Goal: Find specific page/section: Find specific page/section

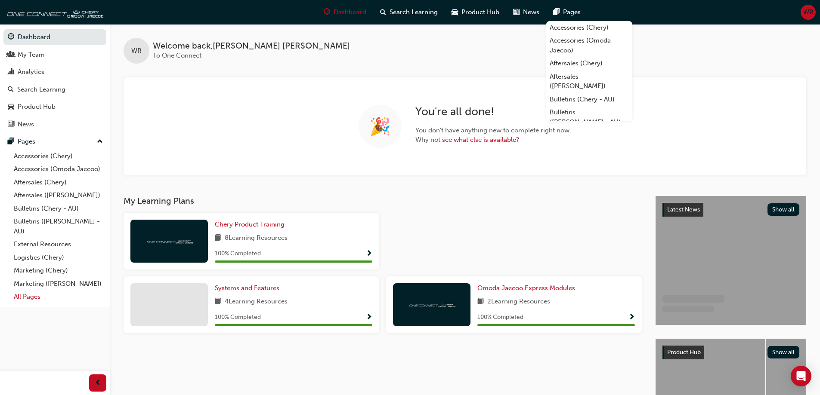
click at [25, 299] on link "All Pages" at bounding box center [58, 296] width 96 height 13
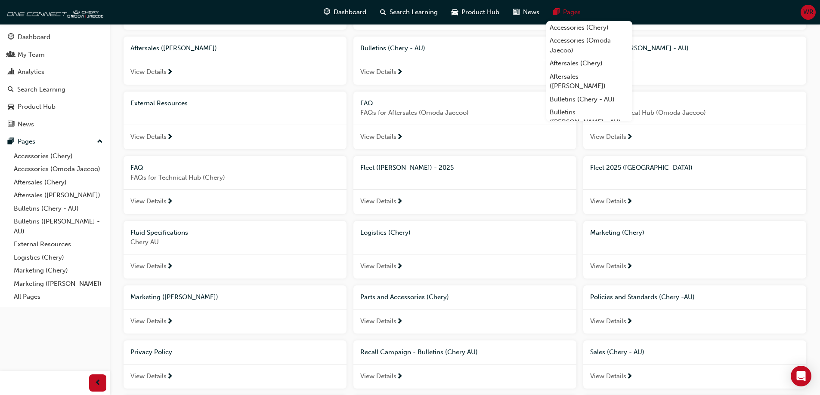
scroll to position [129, 0]
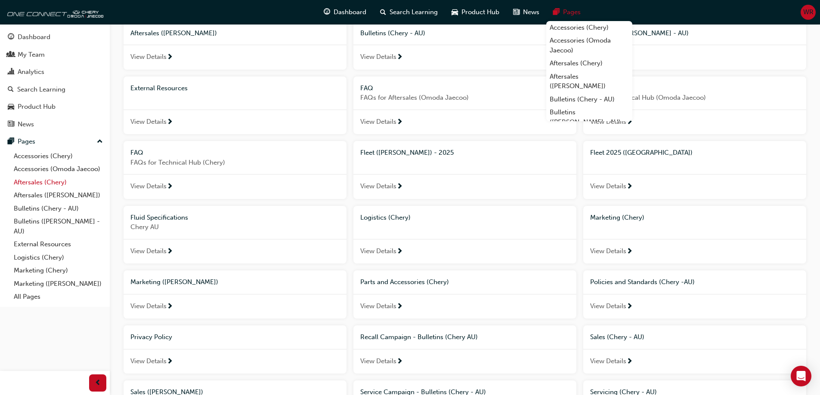
click at [48, 182] on link "Aftersales (Chery)" at bounding box center [58, 182] width 96 height 13
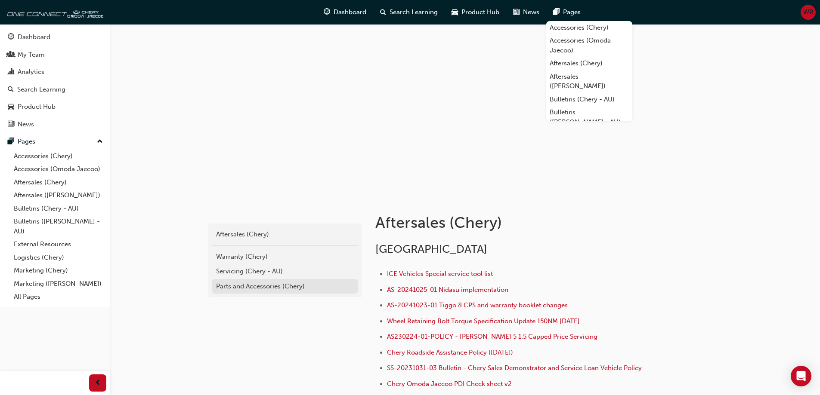
click at [274, 289] on div "Parts and Accessories (Chery)" at bounding box center [285, 287] width 138 height 10
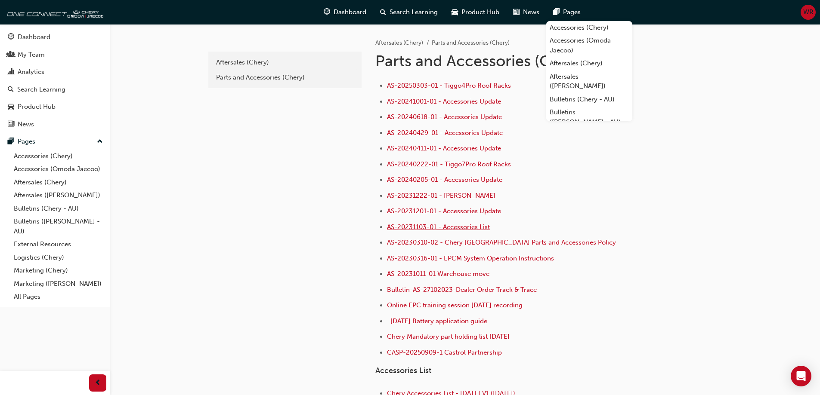
click at [410, 228] on span "AS-20231103-01 - Accessories List" at bounding box center [438, 227] width 103 height 8
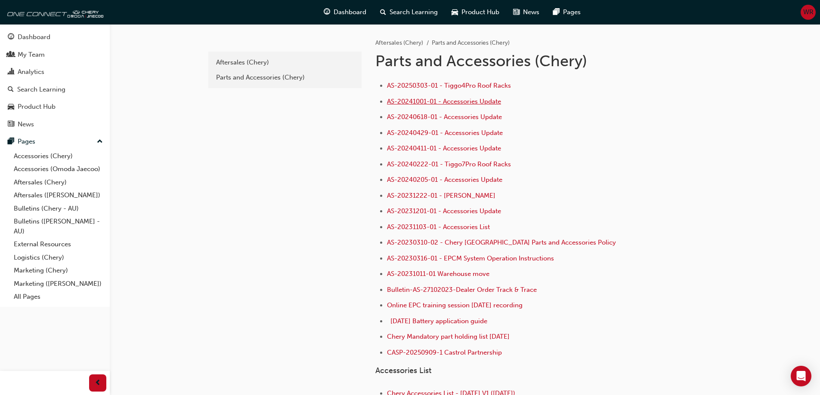
click at [421, 100] on span "AS-20241001-01 - Accessories Update" at bounding box center [444, 102] width 114 height 8
